Goal: Information Seeking & Learning: Learn about a topic

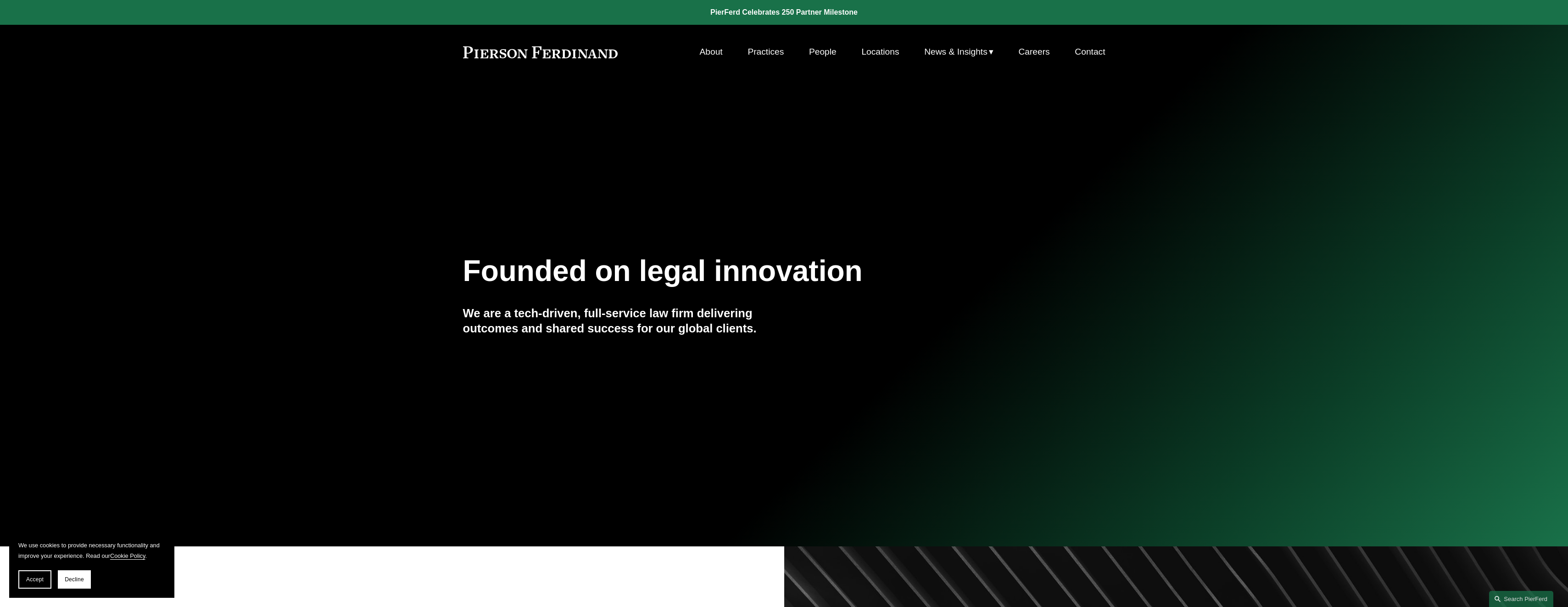
click at [812, 54] on link "People" at bounding box center [822, 52] width 27 height 18
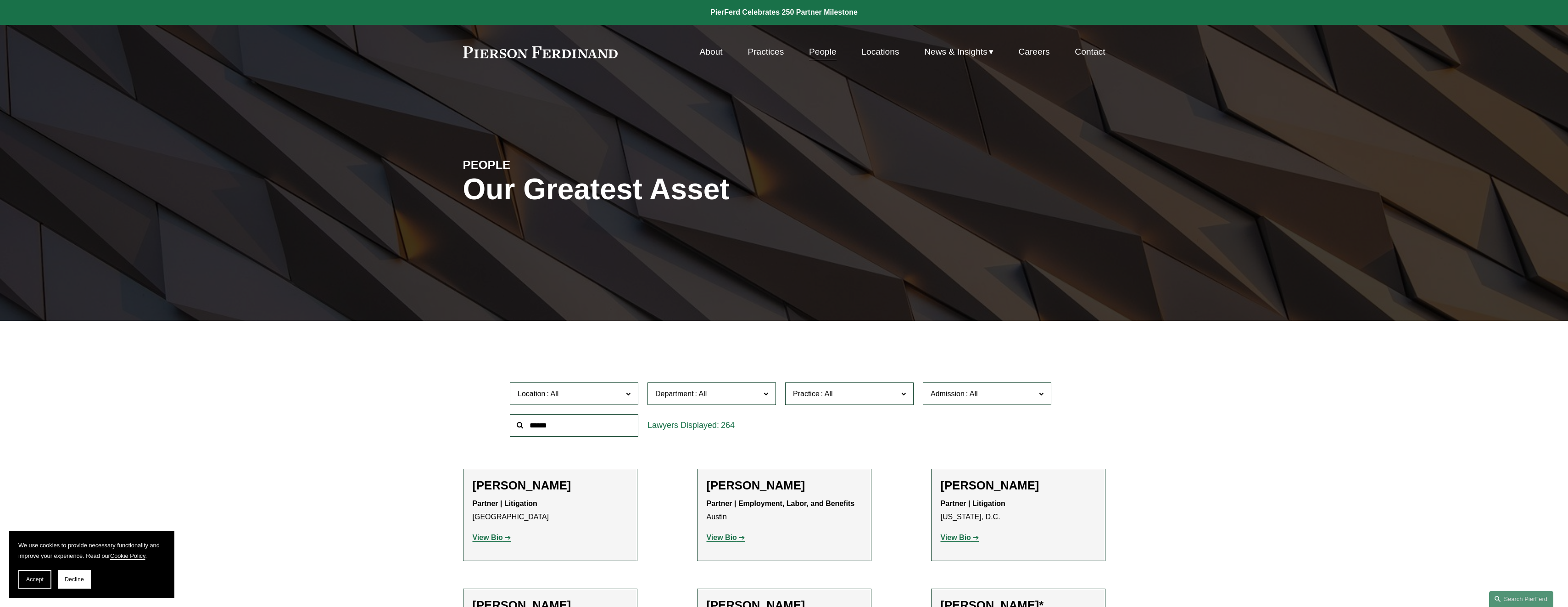
click at [570, 429] on input "text" at bounding box center [574, 425] width 128 height 23
type input "*******"
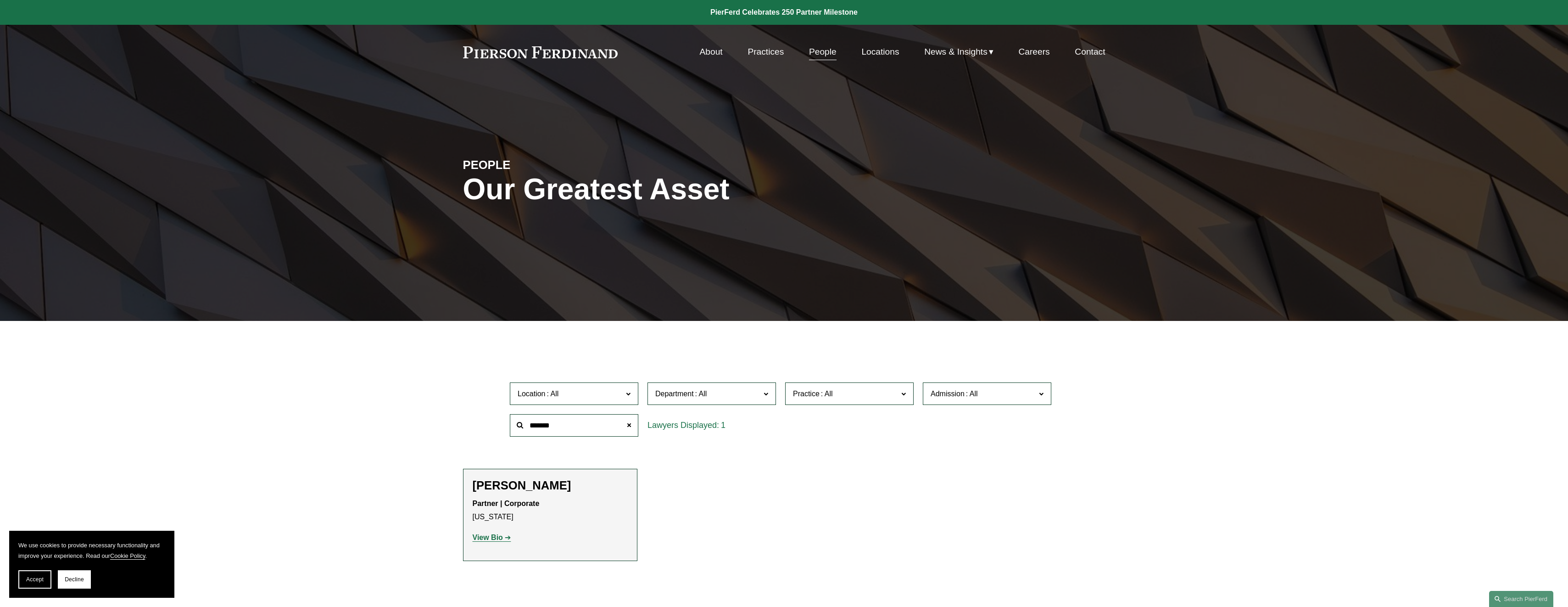
click at [491, 538] on strong "View Bio" at bounding box center [488, 537] width 30 height 8
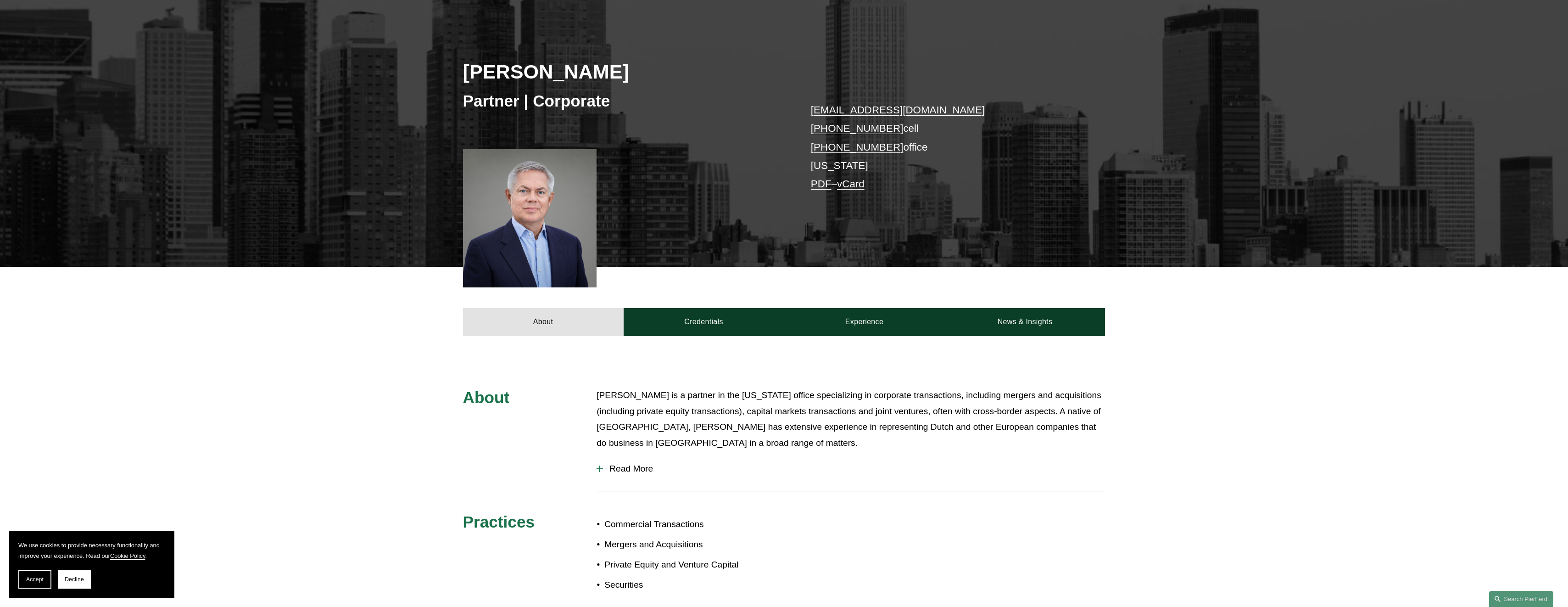
scroll to position [138, 0]
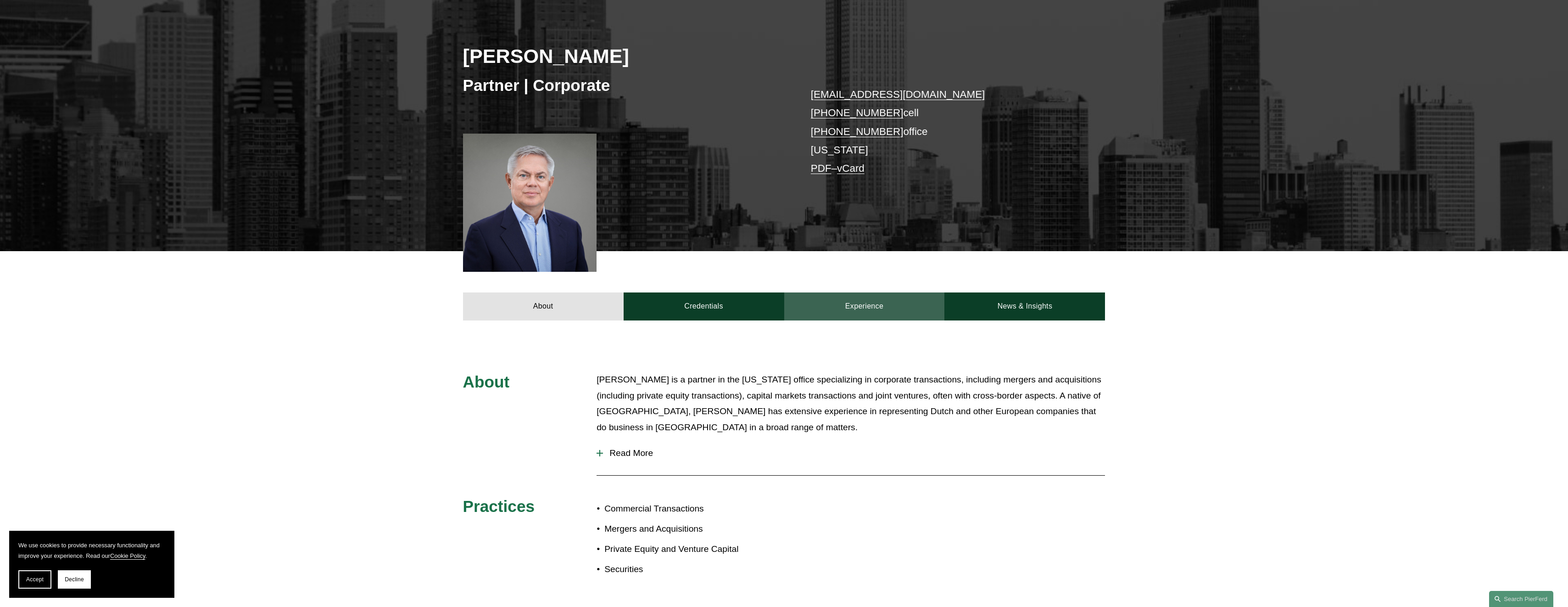
click at [886, 303] on link "Experience" at bounding box center [864, 306] width 161 height 27
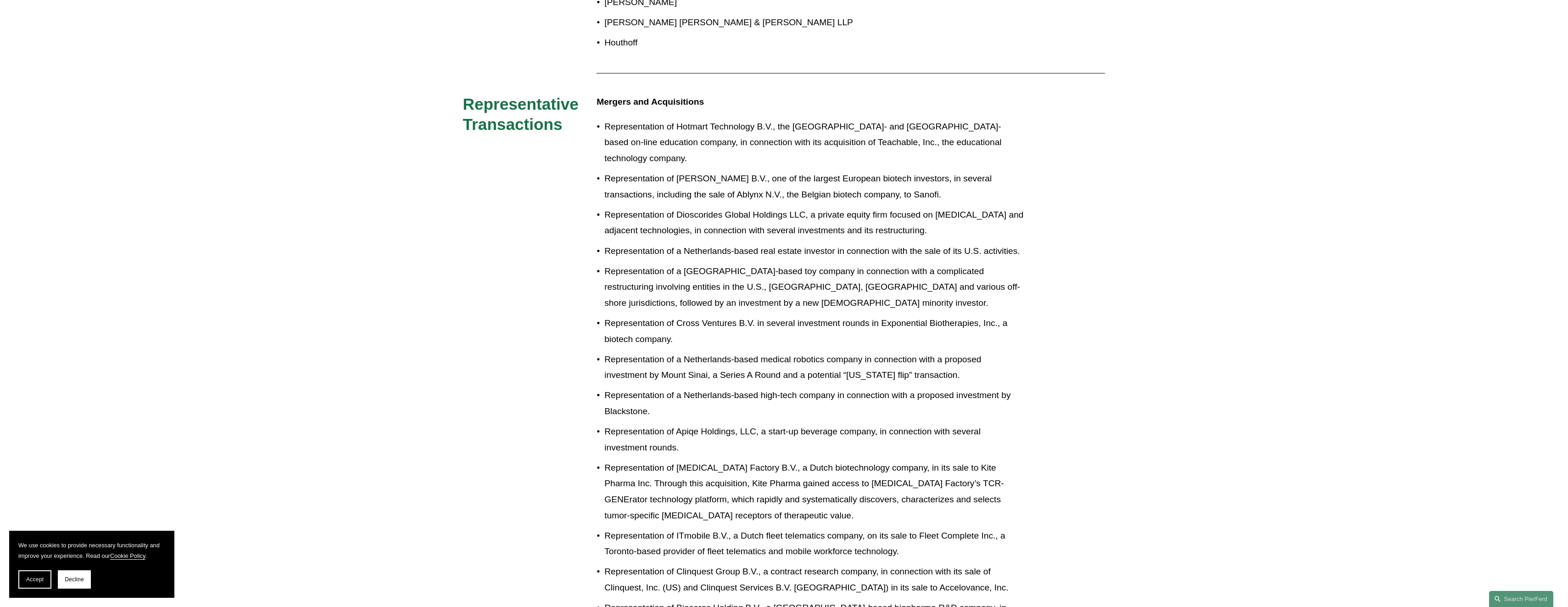
scroll to position [551, 0]
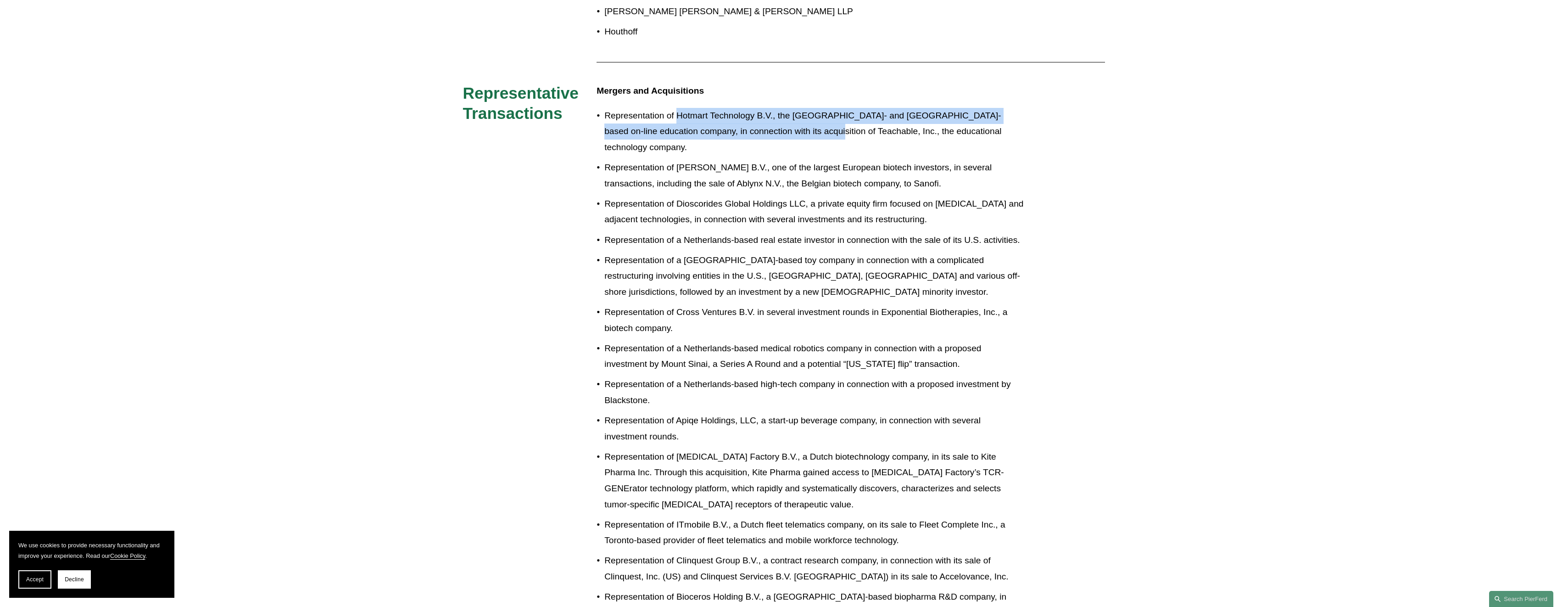
drag, startPoint x: 677, startPoint y: 116, endPoint x: 775, endPoint y: 132, distance: 99.3
click at [775, 132] on p "Representation of Hotmart Technology B.V., the Brazil- and Netherlands-based on…" at bounding box center [814, 132] width 421 height 47
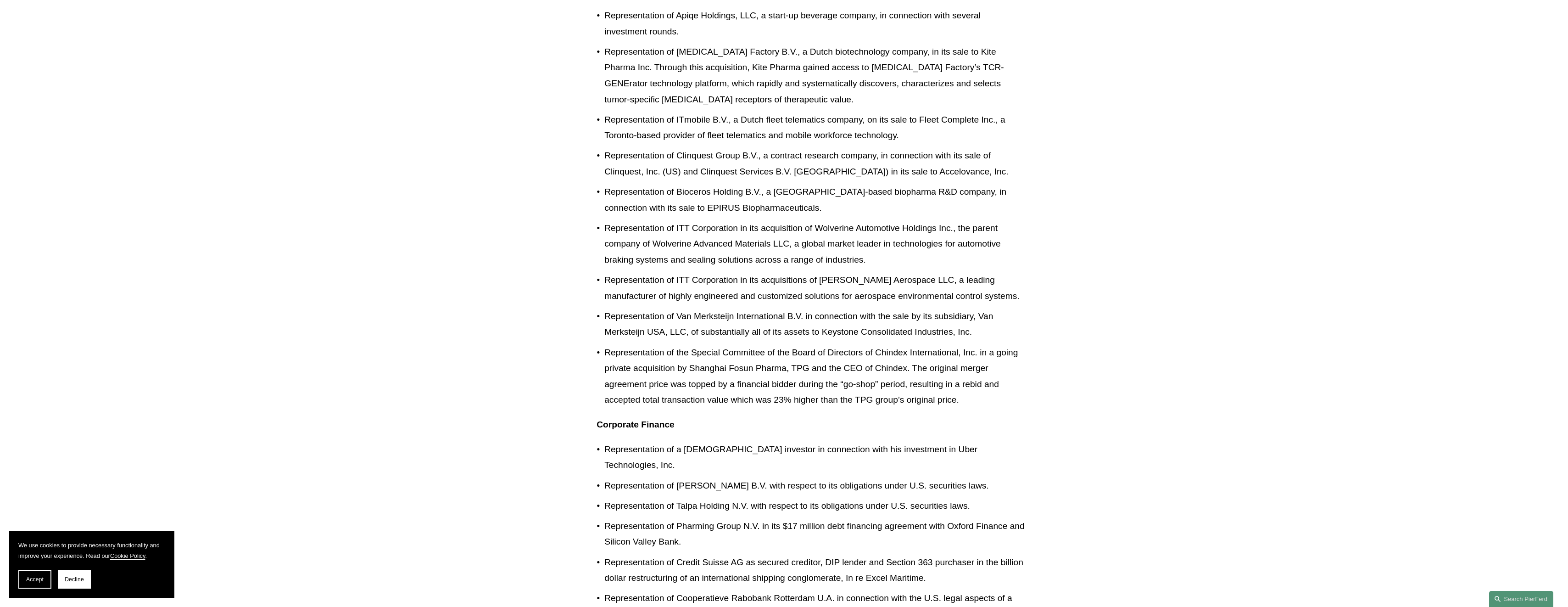
scroll to position [1056, 0]
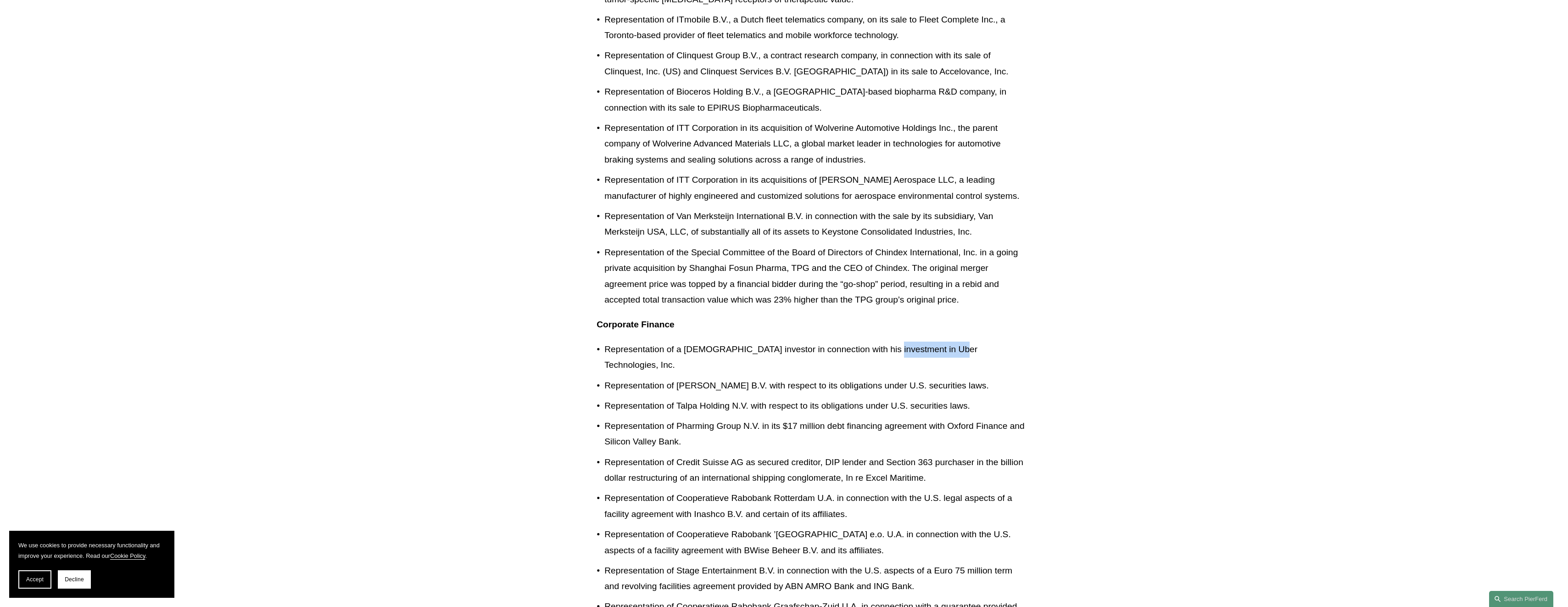
drag, startPoint x: 880, startPoint y: 335, endPoint x: 948, endPoint y: 328, distance: 68.4
click at [948, 342] on p "Representation of a Dutch investor in connection with his investment in Uber Te…" at bounding box center [814, 357] width 421 height 32
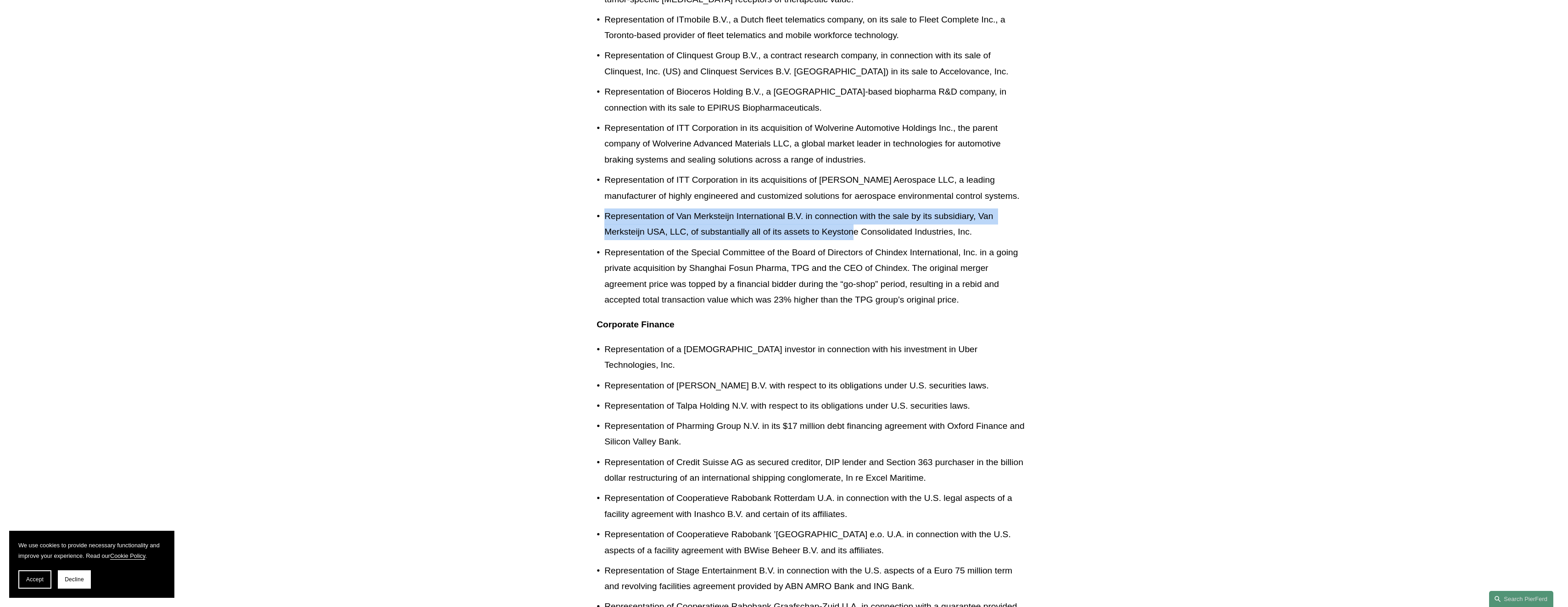
drag, startPoint x: 606, startPoint y: 199, endPoint x: 853, endPoint y: 213, distance: 247.4
click at [853, 213] on p "Representation of Van Merksteijn International B.V. in connection with the sale…" at bounding box center [814, 224] width 421 height 32
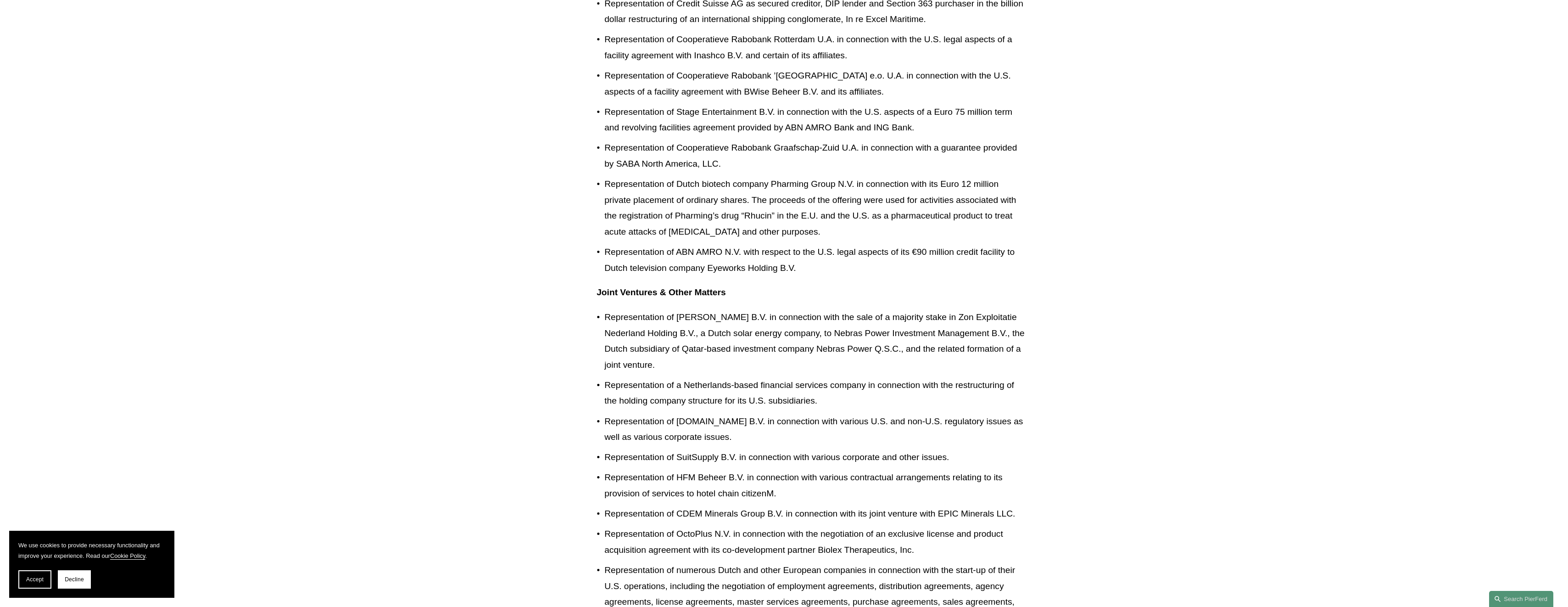
scroll to position [1515, 0]
drag, startPoint x: 608, startPoint y: 284, endPoint x: 696, endPoint y: 329, distance: 98.8
click at [696, 329] on p "Representation of Michel Peek Beheer B.V. in connection with the sale of a majo…" at bounding box center [814, 340] width 421 height 63
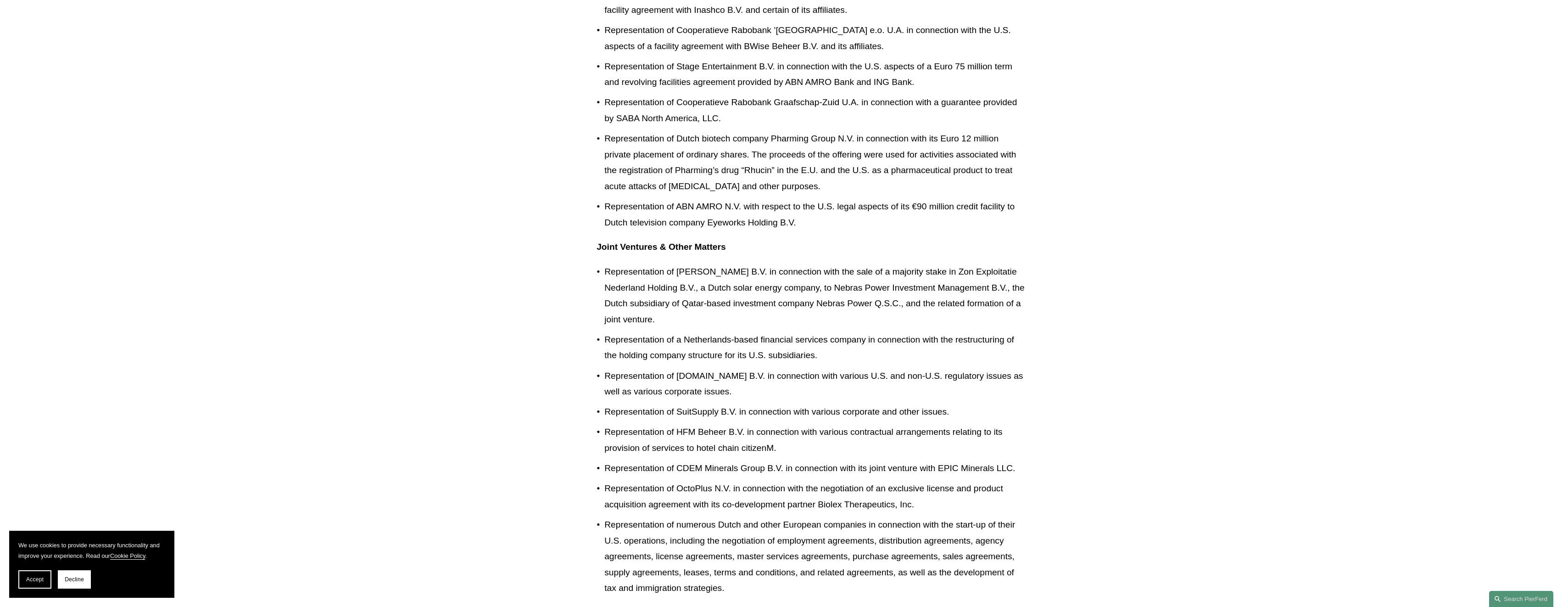
scroll to position [1560, 0]
